Goal: Information Seeking & Learning: Learn about a topic

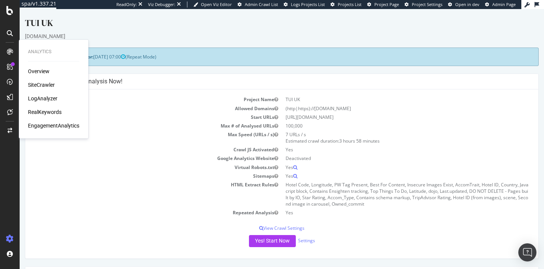
click at [44, 110] on div "RealKeywords" at bounding box center [45, 112] width 34 height 8
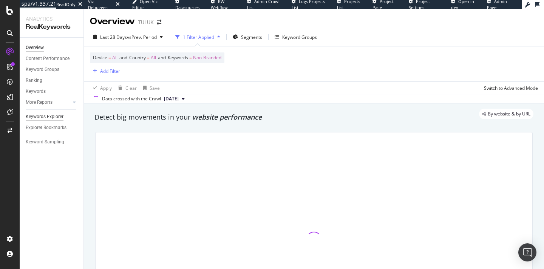
drag, startPoint x: 437, startPoint y: 109, endPoint x: 58, endPoint y: 117, distance: 378.9
click at [58, 117] on div "Keywords Explorer" at bounding box center [45, 117] width 38 height 8
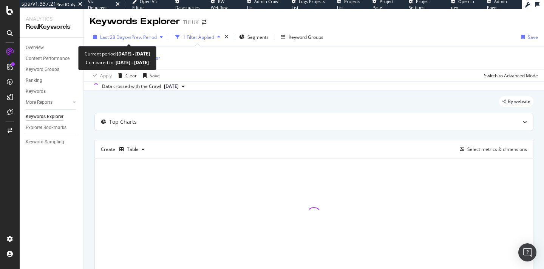
click at [142, 36] on span "vs Prev. Period" at bounding box center [142, 37] width 30 height 6
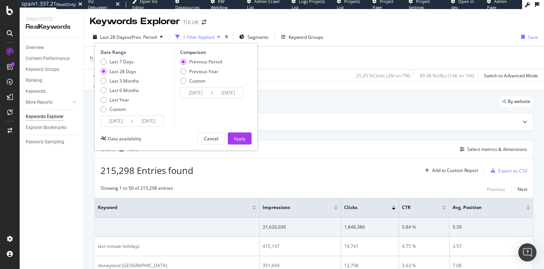
click at [143, 118] on input "[DATE]" at bounding box center [148, 121] width 30 height 11
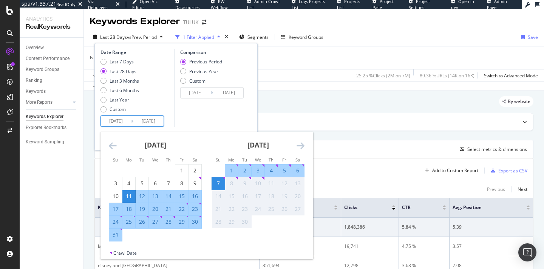
click at [115, 209] on div "17" at bounding box center [115, 209] width 13 height 8
type input "[DATE]"
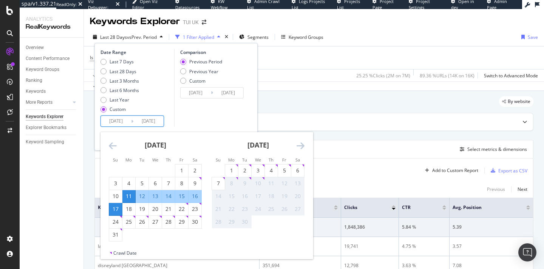
click at [119, 120] on input "[DATE]" at bounding box center [116, 121] width 30 height 11
click at [109, 147] on icon "Move backward to switch to the previous month." at bounding box center [113, 145] width 8 height 9
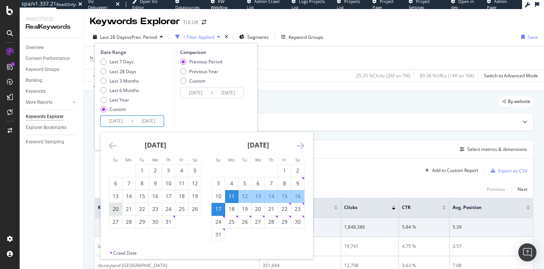
click at [115, 208] on div "20" at bounding box center [115, 209] width 13 height 8
type input "[DATE]"
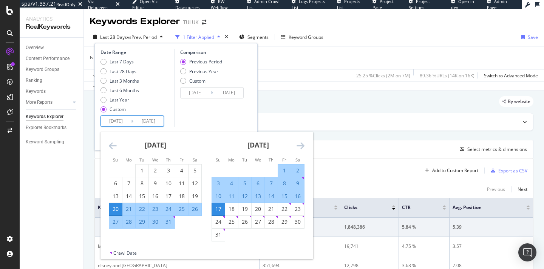
click at [214, 92] on input "[DATE]" at bounding box center [228, 93] width 30 height 11
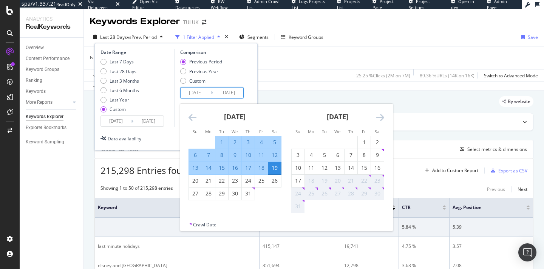
click at [194, 116] on icon "Move backward to switch to the previous month." at bounding box center [192, 117] width 8 height 9
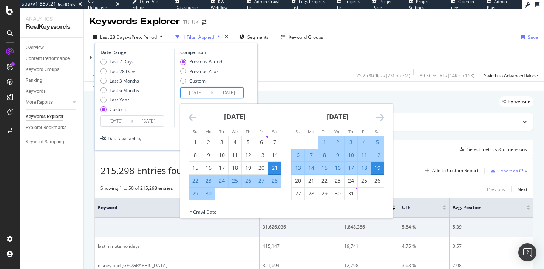
click at [203, 91] on input "[DATE]" at bounding box center [196, 93] width 30 height 11
click at [207, 179] on div "23" at bounding box center [208, 181] width 13 height 8
type input "[DATE]"
click at [250, 66] on div "Date Range Last 7 Days Last 28 Days Last 3 Months Last 6 Months Last Year Custo…" at bounding box center [175, 88] width 151 height 78
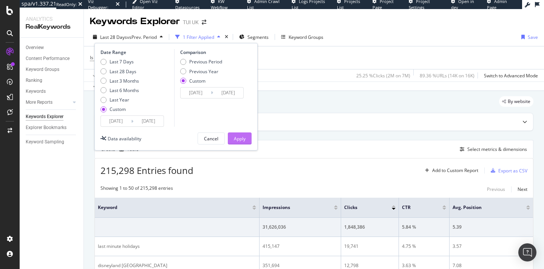
click at [245, 137] on div "Apply" at bounding box center [240, 139] width 12 height 6
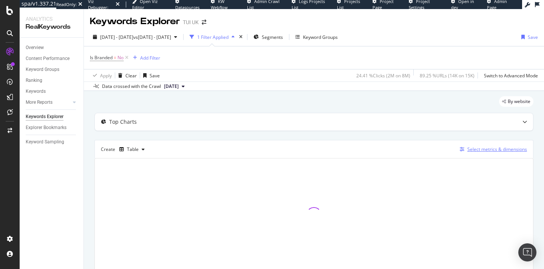
click at [489, 148] on div "Select metrics & dimensions" at bounding box center [497, 149] width 60 height 6
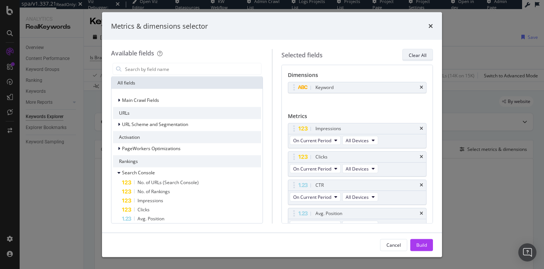
click at [415, 52] on div "Clear All" at bounding box center [418, 55] width 18 height 6
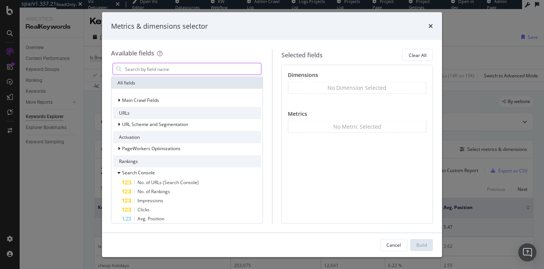
click at [175, 67] on input "modal" at bounding box center [192, 68] width 137 height 11
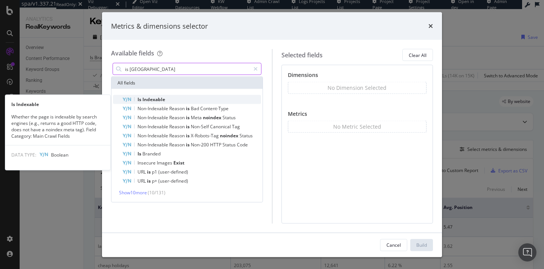
type input "is [GEOGRAPHIC_DATA]"
click at [153, 97] on span "Indexable" at bounding box center [153, 99] width 23 height 6
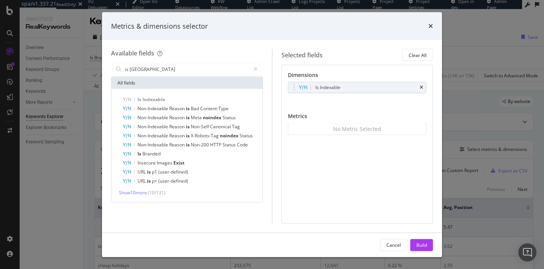
click at [342, 100] on div "Is Indexable You can use this field as a dimension" at bounding box center [357, 96] width 139 height 28
click at [253, 68] on div "modal" at bounding box center [255, 69] width 11 height 12
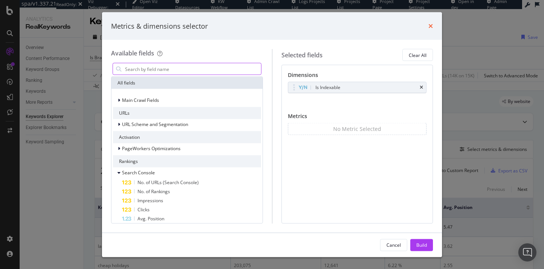
click at [429, 25] on icon "times" at bounding box center [430, 26] width 5 height 6
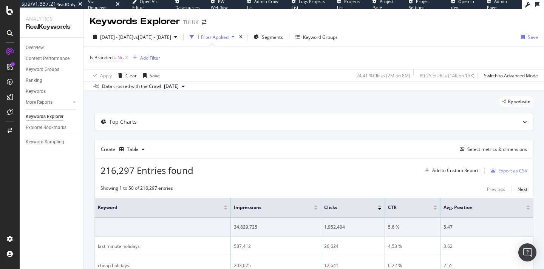
drag, startPoint x: 405, startPoint y: 0, endPoint x: 492, endPoint y: 5, distance: 87.4
click at [492, 5] on span "Admin Page" at bounding box center [497, 4] width 20 height 12
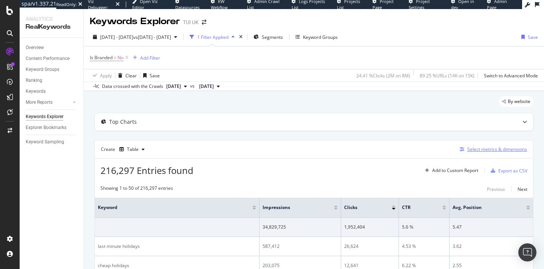
click at [497, 150] on div "Select metrics & dimensions" at bounding box center [497, 149] width 60 height 6
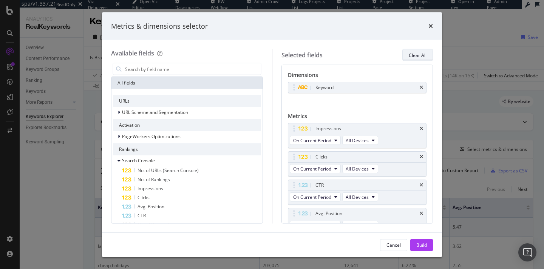
click at [419, 56] on div "Clear All" at bounding box center [418, 55] width 18 height 6
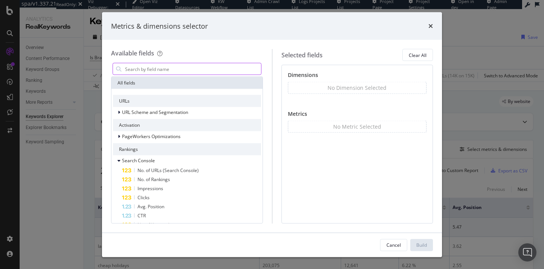
click at [197, 67] on input "modal" at bounding box center [192, 68] width 137 height 11
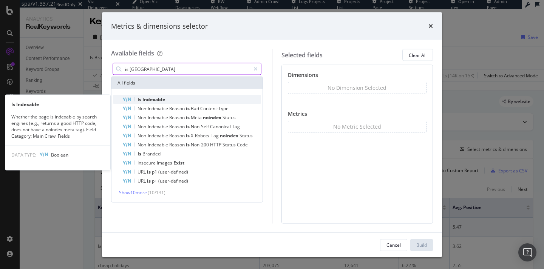
type input "is [GEOGRAPHIC_DATA]"
click at [176, 99] on div "Is Indexable" at bounding box center [191, 99] width 139 height 9
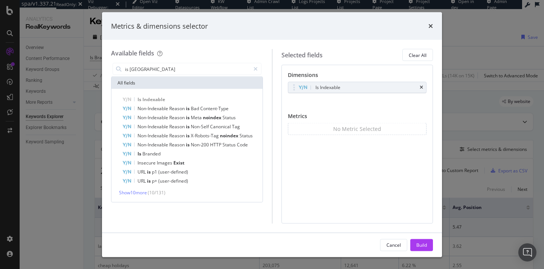
click at [359, 100] on div "Is Indexable You can use this field as a dimension" at bounding box center [357, 96] width 139 height 28
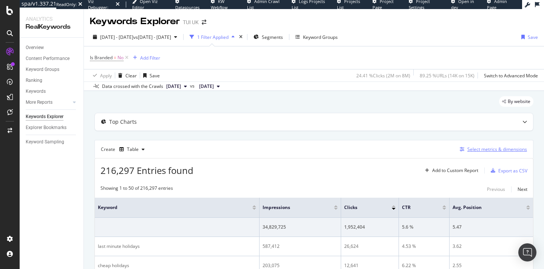
click at [471, 148] on div "Select metrics & dimensions" at bounding box center [497, 149] width 60 height 6
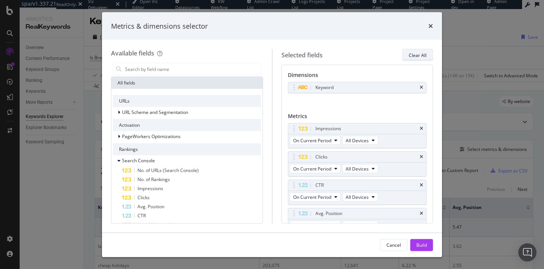
click at [423, 54] on div "Clear All" at bounding box center [418, 55] width 18 height 6
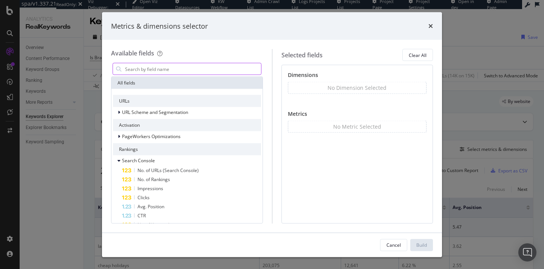
click at [175, 67] on input "modal" at bounding box center [192, 68] width 137 height 11
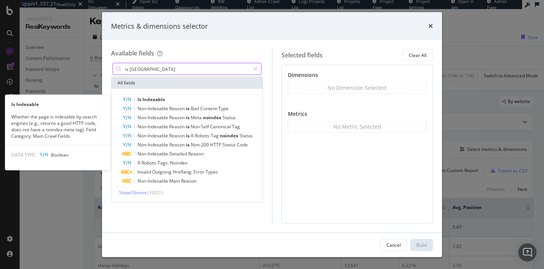
type input "is [GEOGRAPHIC_DATA]"
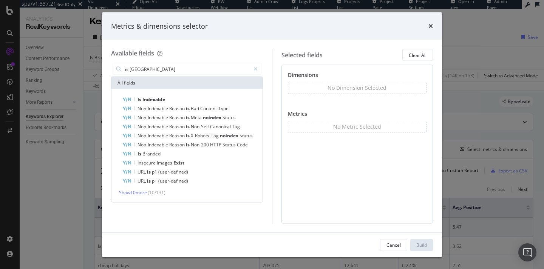
click at [162, 97] on span "Indexable" at bounding box center [153, 99] width 23 height 6
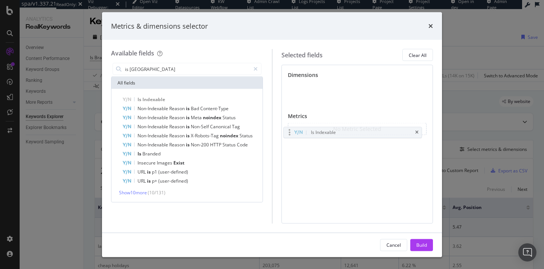
drag, startPoint x: 325, startPoint y: 85, endPoint x: 320, endPoint y: 130, distance: 44.8
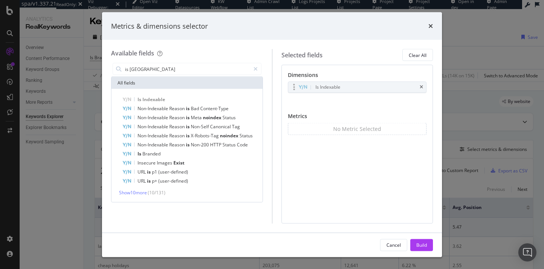
click at [320, 130] on body "spa/v1.337.21 ReadOnly: Viz Debugger: Open Viz Editor Datasources KW Webflow Ad…" at bounding box center [272, 134] width 544 height 269
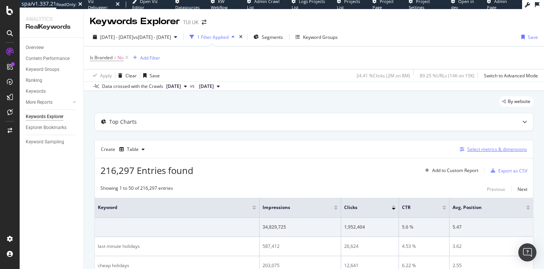
click at [479, 147] on div "Select metrics & dimensions" at bounding box center [497, 149] width 60 height 6
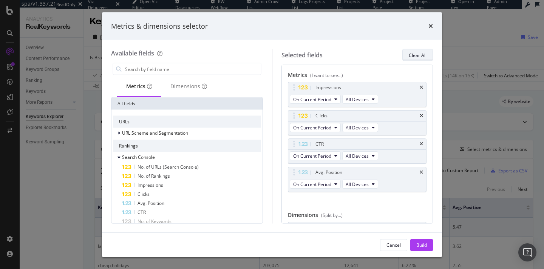
click at [411, 52] on div "Clear All" at bounding box center [418, 55] width 18 height 6
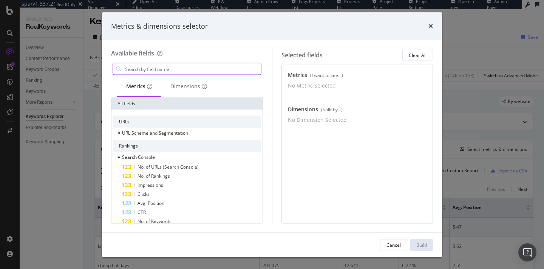
click at [167, 69] on input "modal" at bounding box center [192, 68] width 137 height 11
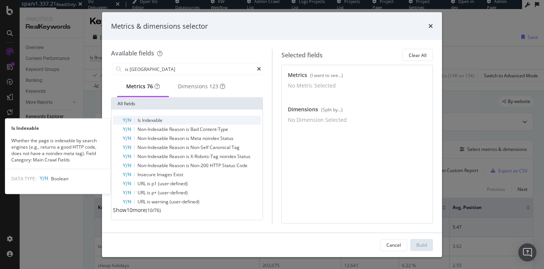
click at [153, 121] on span "Indexable" at bounding box center [152, 120] width 20 height 6
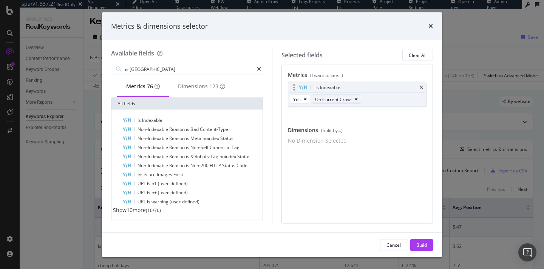
click at [356, 98] on icon "modal" at bounding box center [356, 99] width 3 height 5
click at [346, 121] on div "On Compared Crawl" at bounding box center [338, 126] width 55 height 11
click at [180, 67] on input "is [GEOGRAPHIC_DATA]" at bounding box center [190, 68] width 133 height 11
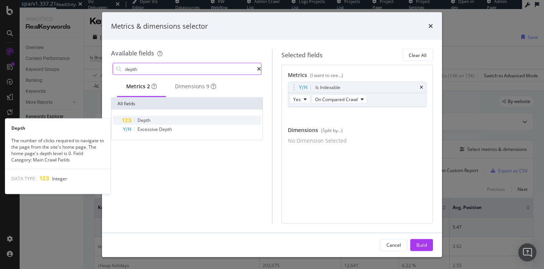
type input "depth"
click at [175, 125] on div "Depth" at bounding box center [191, 120] width 139 height 9
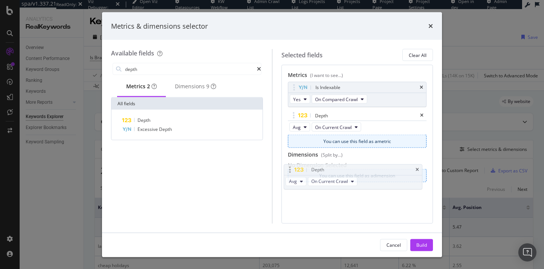
drag, startPoint x: 360, startPoint y: 139, endPoint x: 356, endPoint y: 171, distance: 32.4
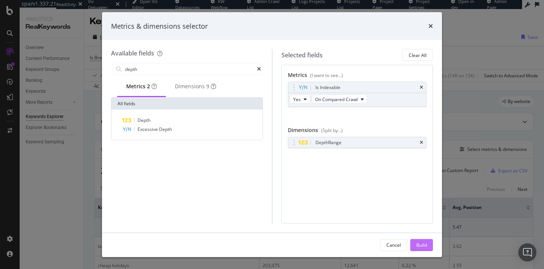
click at [428, 242] on button "Build" at bounding box center [421, 245] width 23 height 12
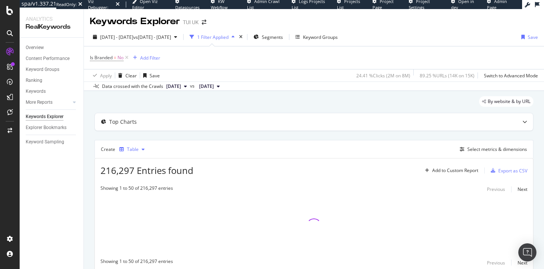
click at [125, 150] on div "button" at bounding box center [121, 149] width 11 height 5
click at [141, 178] on div "Trend" at bounding box center [142, 174] width 46 height 9
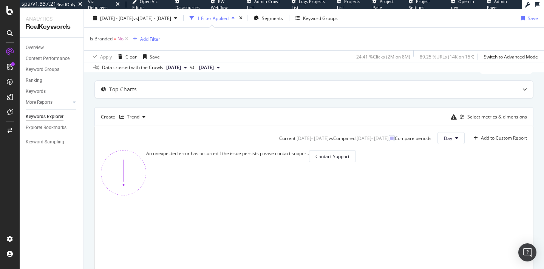
scroll to position [41, 0]
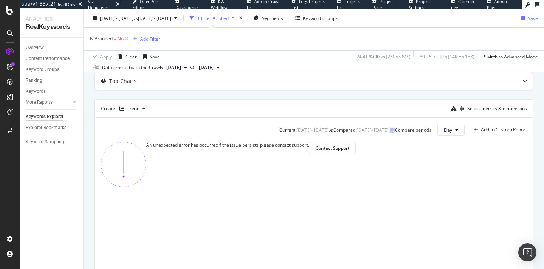
click at [95, 6] on div "Viz Debugger:" at bounding box center [101, 4] width 26 height 12
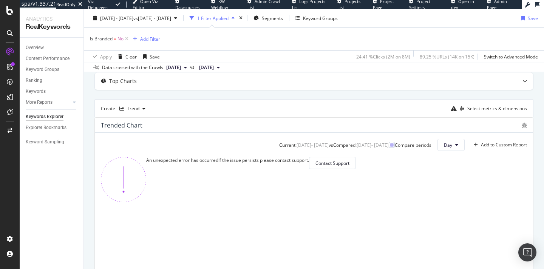
click at [524, 123] on icon "bug" at bounding box center [524, 125] width 5 height 5
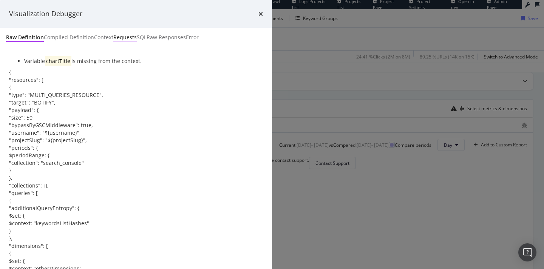
click at [137, 41] on div "Requests" at bounding box center [124, 38] width 23 height 8
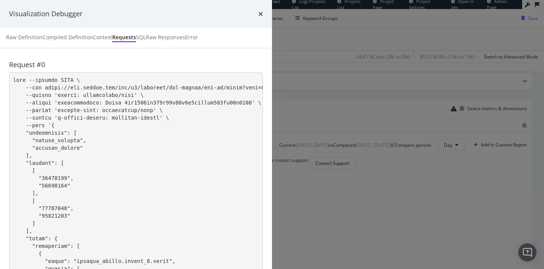
scroll to position [531, 0]
click at [185, 41] on div "Raw Responses" at bounding box center [165, 38] width 39 height 8
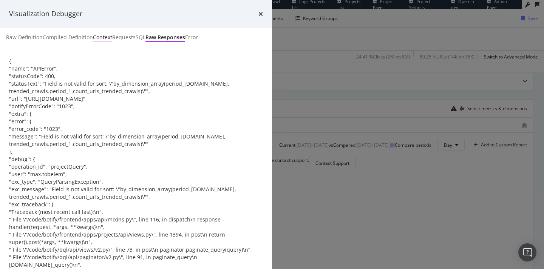
click at [112, 41] on div "Context" at bounding box center [102, 38] width 19 height 8
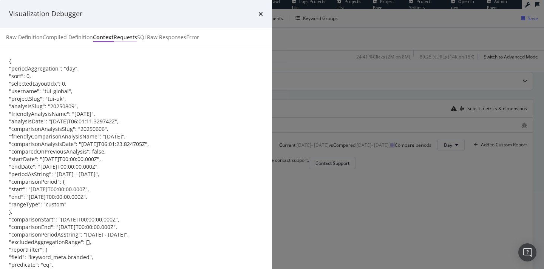
scroll to position [0, 0]
click at [137, 41] on div "Requests" at bounding box center [125, 38] width 23 height 8
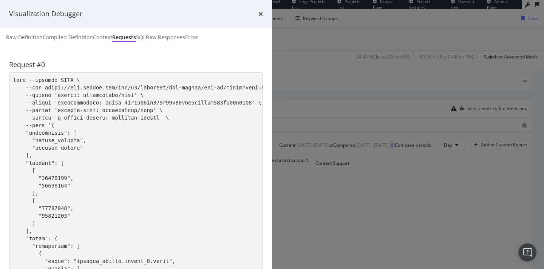
scroll to position [137, 0]
drag, startPoint x: 218, startPoint y: 151, endPoint x: 246, endPoint y: 152, distance: 27.6
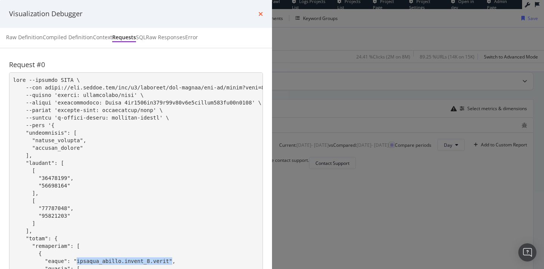
click at [263, 17] on icon "times" at bounding box center [260, 14] width 5 height 6
